Goal: Task Accomplishment & Management: Manage account settings

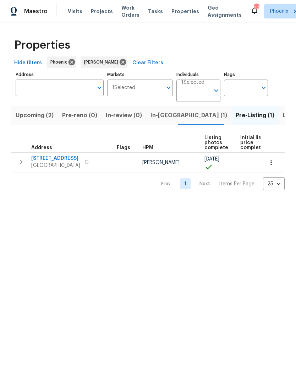
click at [17, 166] on icon "button" at bounding box center [21, 162] width 9 height 9
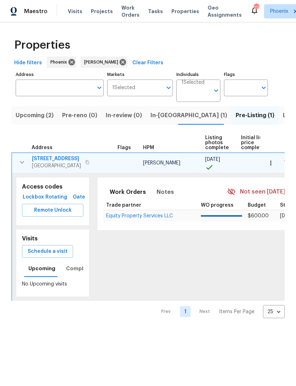
click at [34, 256] on span "Schedule a visit" at bounding box center [48, 251] width 40 height 9
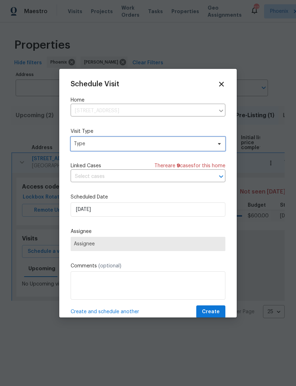
click at [84, 141] on span "Type" at bounding box center [143, 143] width 138 height 7
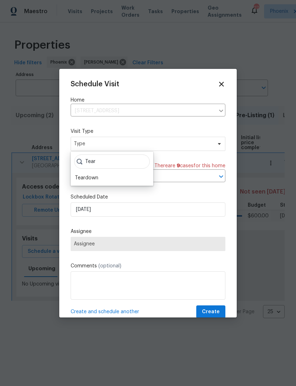
click at [97, 168] on input "Tear" at bounding box center [112, 161] width 76 height 14
type input "Tear"
click at [97, 178] on div "Teardown" at bounding box center [86, 177] width 23 height 7
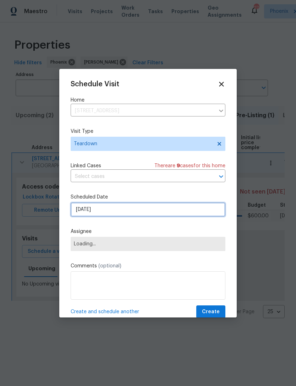
click at [122, 212] on input "8/20/2025" at bounding box center [148, 209] width 155 height 14
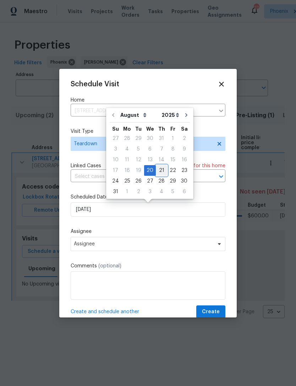
click at [159, 172] on div "21" at bounding box center [161, 170] width 11 height 10
type input "8/21/2025"
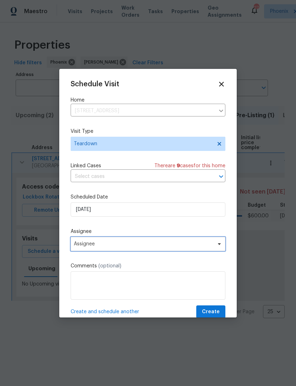
click at [218, 240] on span "Assignee" at bounding box center [148, 244] width 155 height 14
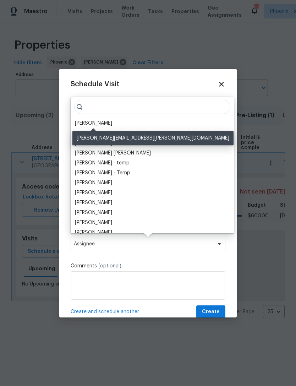
click at [106, 121] on div "[PERSON_NAME]" at bounding box center [93, 123] width 37 height 7
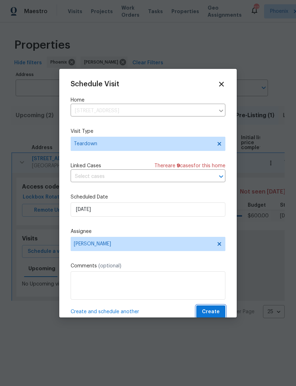
click at [215, 316] on span "Create" at bounding box center [211, 312] width 18 height 9
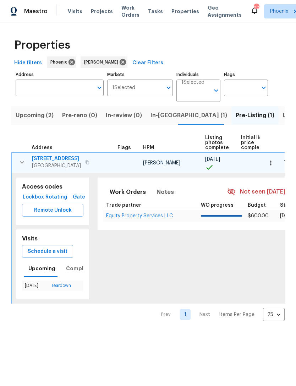
click at [24, 167] on icon "button" at bounding box center [22, 162] width 9 height 9
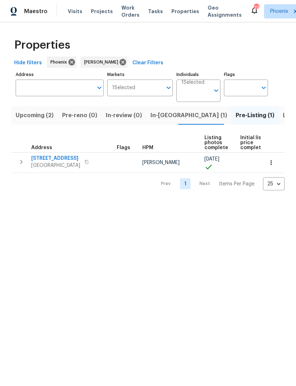
click at [80, 169] on span "Cave Creek, AZ 85331" at bounding box center [55, 165] width 49 height 7
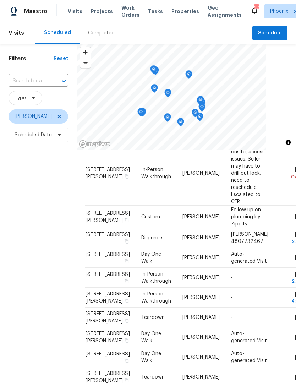
scroll to position [46, 0]
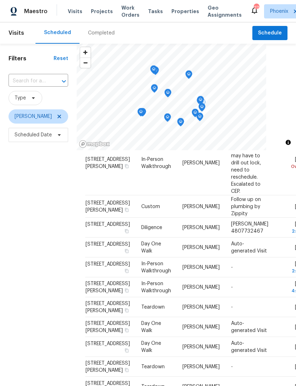
click at [192, 79] on icon "Map marker" at bounding box center [189, 75] width 6 height 8
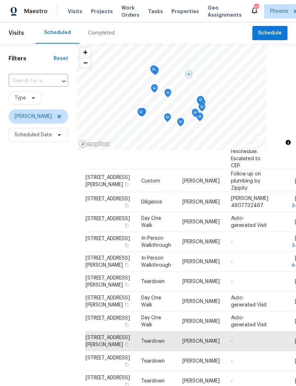
scroll to position [81, 0]
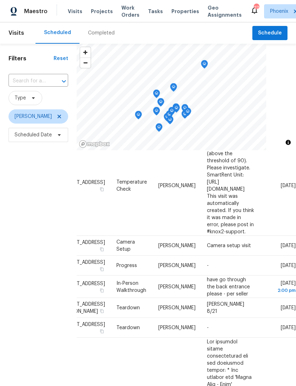
scroll to position [61, 55]
click at [0, 0] on icon at bounding box center [0, 0] width 0 height 0
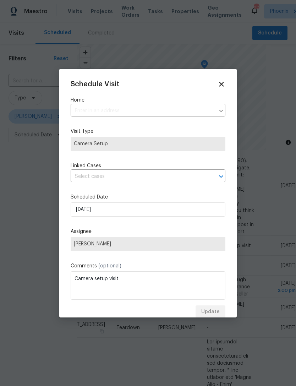
type input "[STREET_ADDRESS]"
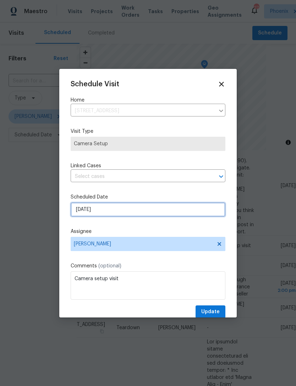
click at [124, 214] on input "8/20/2025" at bounding box center [148, 209] width 155 height 14
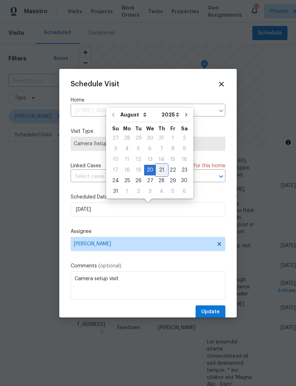
click at [157, 172] on div "21" at bounding box center [161, 170] width 11 height 10
type input "8/21/2025"
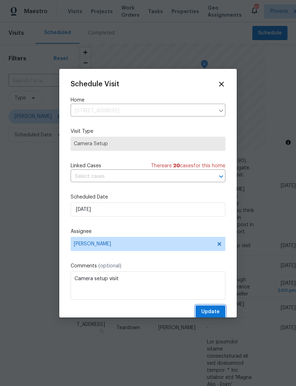
click at [215, 312] on span "Update" at bounding box center [210, 312] width 18 height 9
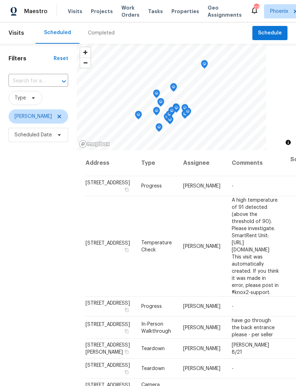
scroll to position [0, 0]
